Goal: Register for event/course

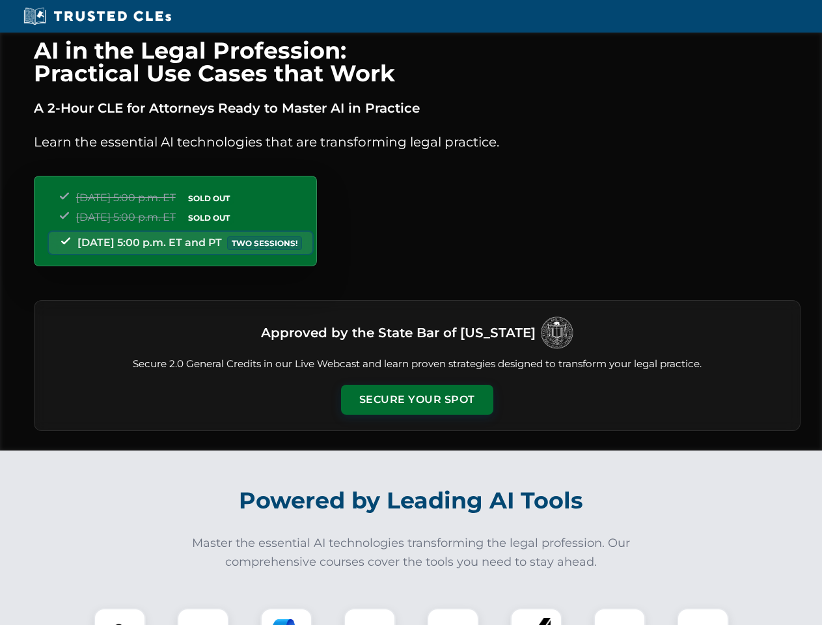
click at [417, 400] on button "Secure Your Spot" at bounding box center [417, 400] width 152 height 30
click at [120, 616] on img at bounding box center [120, 634] width 38 height 38
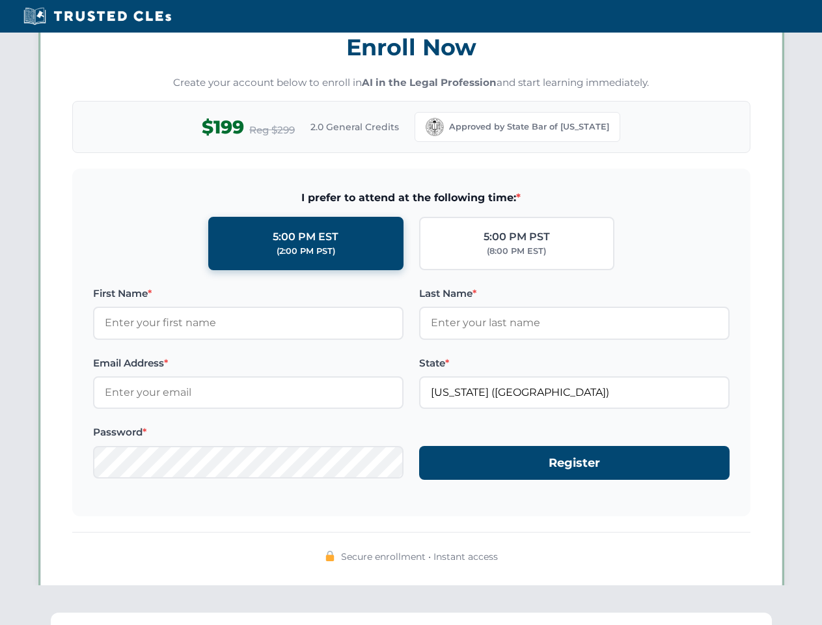
click at [203, 616] on div "AI in the Legal Profession: Practical Use Cases that Work A 2-Hour CLE for Atto…" at bounding box center [411, 426] width 822 height 3045
